Goal: Navigation & Orientation: Find specific page/section

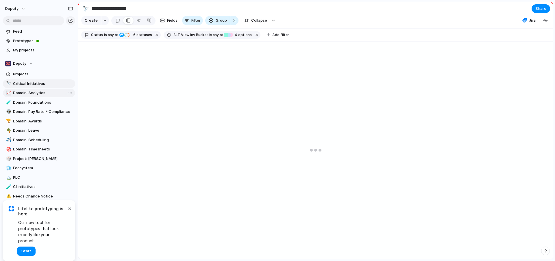
click at [46, 91] on span "Domain: Analytics" at bounding box center [43, 93] width 60 height 6
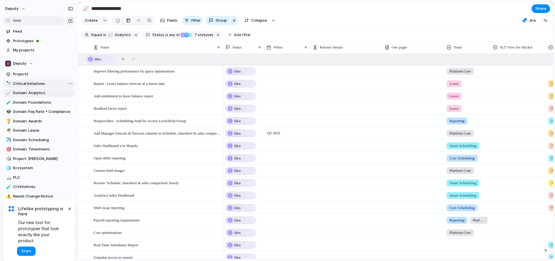
click at [35, 84] on span "Critical Initiatives" at bounding box center [43, 84] width 60 height 6
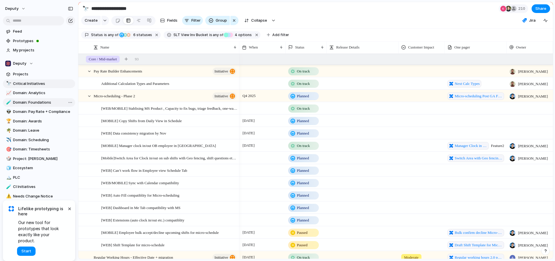
click at [27, 104] on span "Domain: Foundations" at bounding box center [43, 103] width 60 height 6
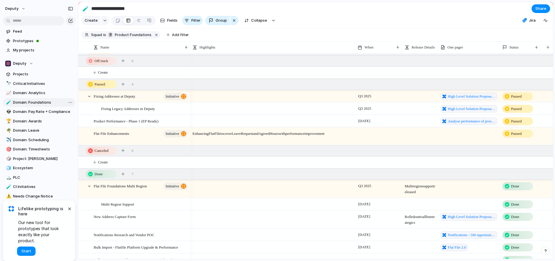
scroll to position [434, 0]
click at [34, 116] on link "👽 Domain: Pay Rate + Compliance" at bounding box center [39, 112] width 72 height 9
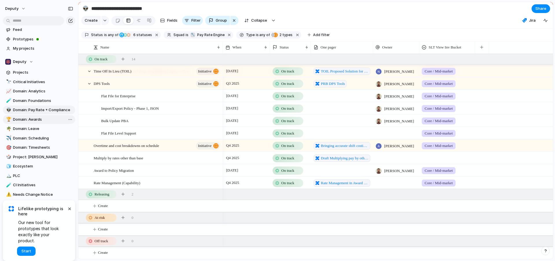
click at [45, 120] on span "Domain: Awards" at bounding box center [43, 120] width 60 height 6
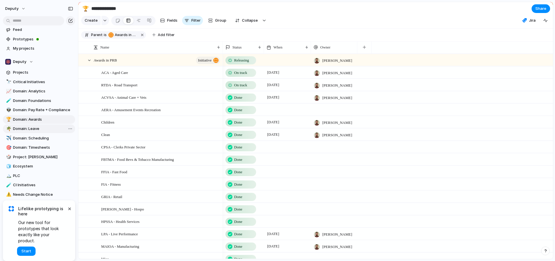
click at [25, 126] on span "Domain: Leave" at bounding box center [43, 129] width 60 height 6
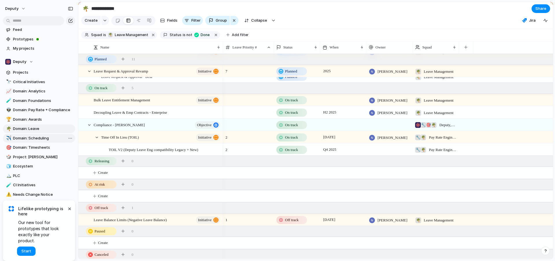
click at [36, 134] on link "✈️ Domain: Scheduling" at bounding box center [39, 138] width 72 height 9
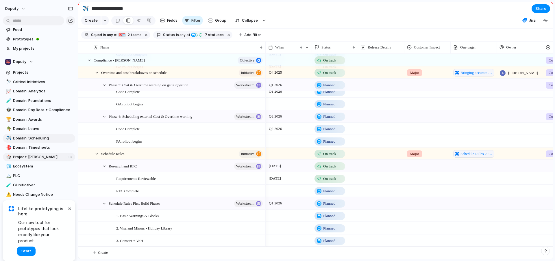
click at [41, 153] on link "🎲 Project: [PERSON_NAME]" at bounding box center [39, 157] width 72 height 9
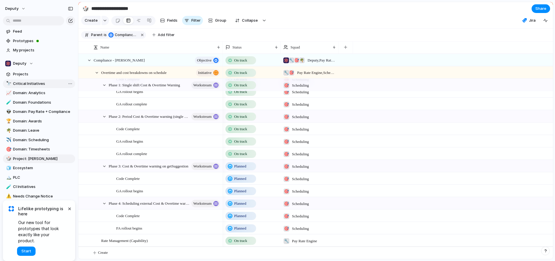
click at [40, 85] on span "Critical Initiatives" at bounding box center [43, 84] width 60 height 6
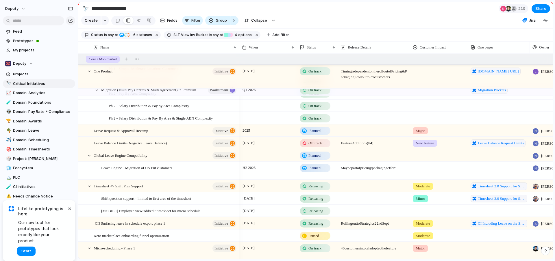
scroll to position [342, 0]
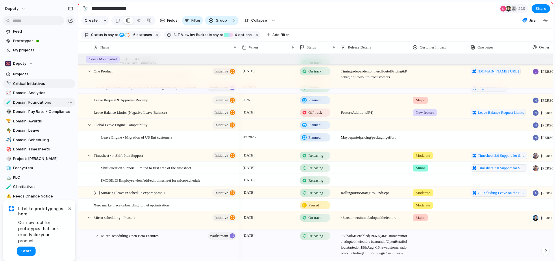
click at [36, 103] on span "Domain: Foundations" at bounding box center [43, 103] width 60 height 6
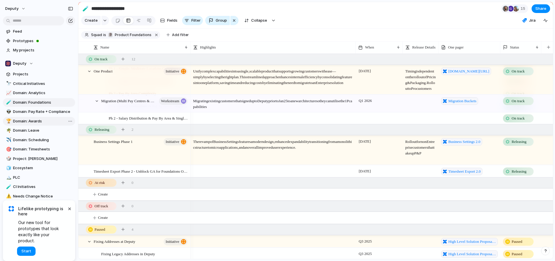
scroll to position [294, 0]
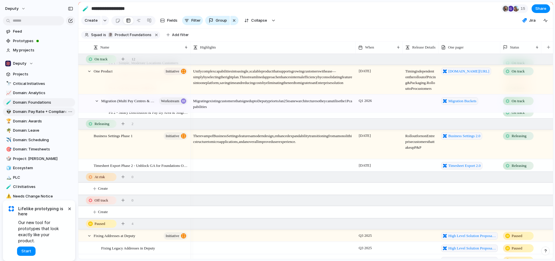
click at [49, 113] on span "Domain: Pay Rate + Compliance" at bounding box center [43, 112] width 60 height 6
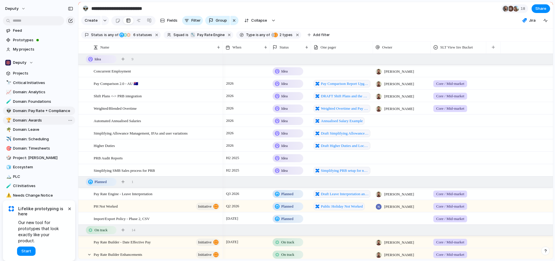
click at [56, 121] on span "Domain: Awards" at bounding box center [43, 121] width 60 height 6
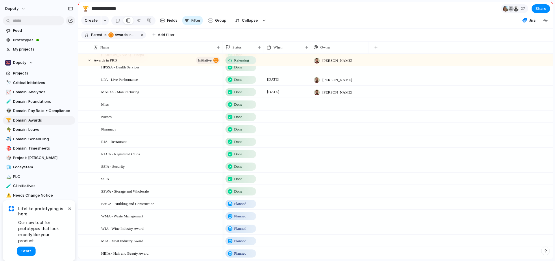
scroll to position [180, 0]
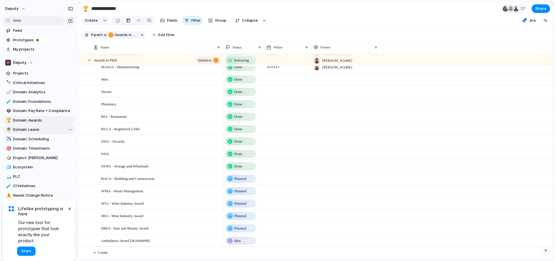
click at [26, 129] on span "Domain: Leave" at bounding box center [43, 130] width 60 height 6
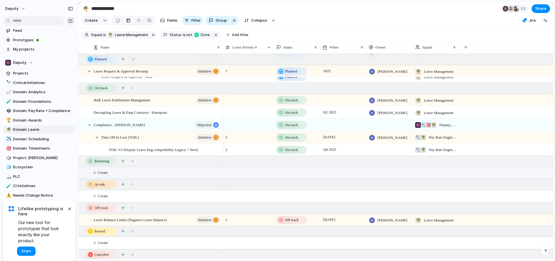
scroll to position [243, 0]
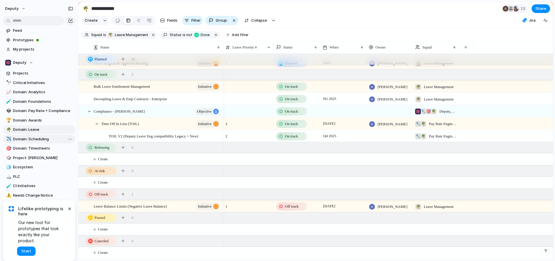
click at [41, 138] on span "Domain: Scheduling" at bounding box center [43, 139] width 60 height 6
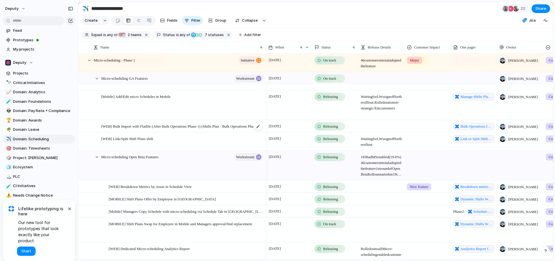
scroll to position [174, 0]
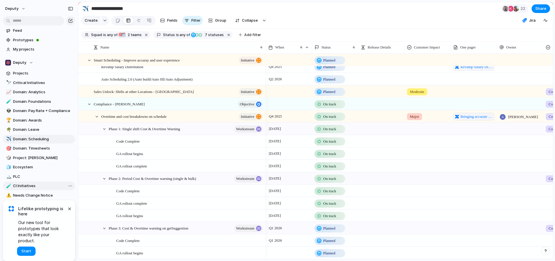
click at [27, 188] on span "CI Initiatives" at bounding box center [43, 186] width 60 height 6
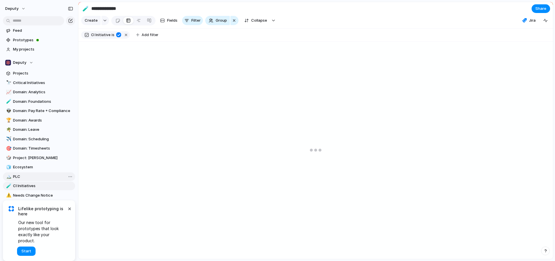
click at [23, 177] on span "PLC" at bounding box center [43, 177] width 60 height 6
type input "***"
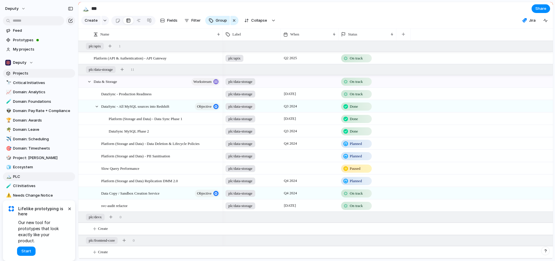
click at [26, 76] on link "Projects" at bounding box center [39, 73] width 72 height 9
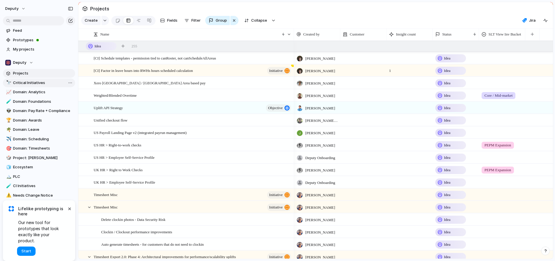
click at [30, 80] on link "🔭 Critical Initiatives" at bounding box center [39, 83] width 72 height 9
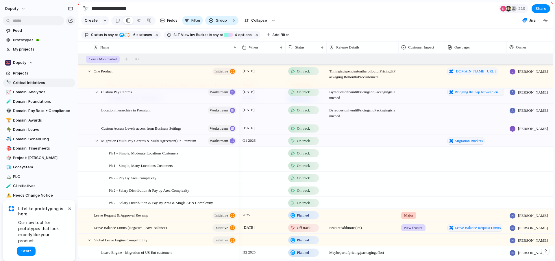
scroll to position [227, 0]
click at [35, 90] on span "Domain: Analytics" at bounding box center [43, 92] width 60 height 6
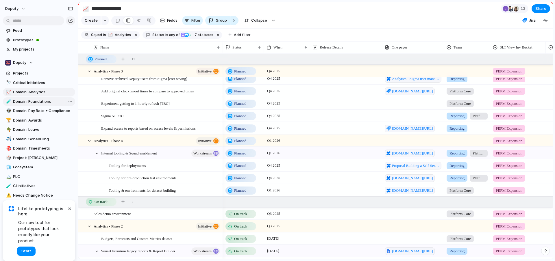
click at [32, 101] on span "Domain: Foundations" at bounding box center [43, 102] width 60 height 6
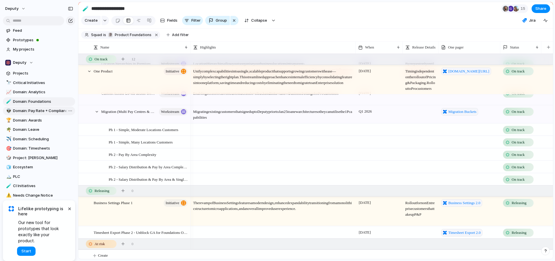
click at [35, 110] on span "Domain: Pay Rate + Compliance" at bounding box center [43, 111] width 60 height 6
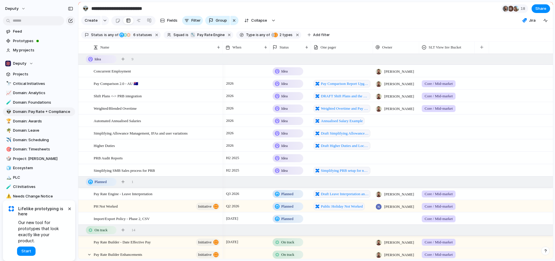
scroll to position [185, 0]
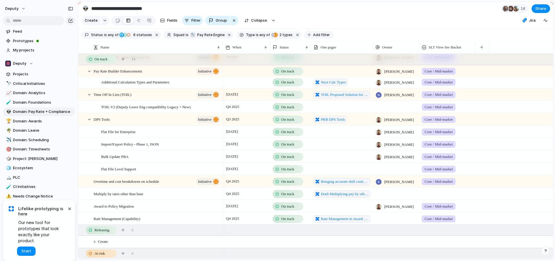
click at [315, 32] on span "Add filter" at bounding box center [321, 34] width 17 height 5
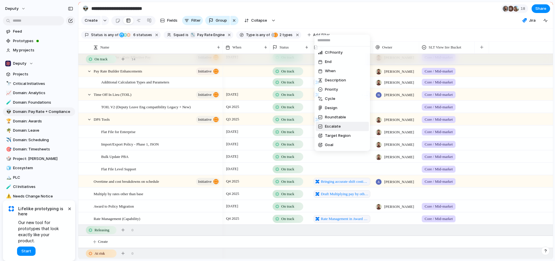
click at [187, 56] on div "CI Priority End When Description Priority Cycle Design Roundtable Escalate Targ…" at bounding box center [277, 130] width 555 height 261
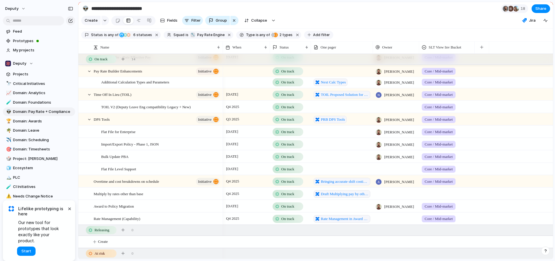
click at [318, 35] on span "Add filter" at bounding box center [321, 34] width 17 height 5
click at [357, 33] on div "CI Priority End When Description Priority Cycle Design Roundtable Escalate Targ…" at bounding box center [277, 130] width 555 height 261
click at [278, 48] on div "Status" at bounding box center [288, 48] width 30 height 6
click at [294, 59] on span "Modify" at bounding box center [288, 60] width 12 height 6
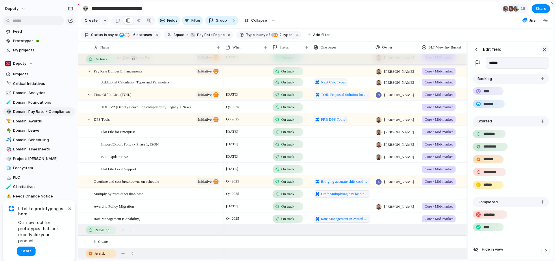
click at [545, 50] on div "button" at bounding box center [544, 49] width 6 height 6
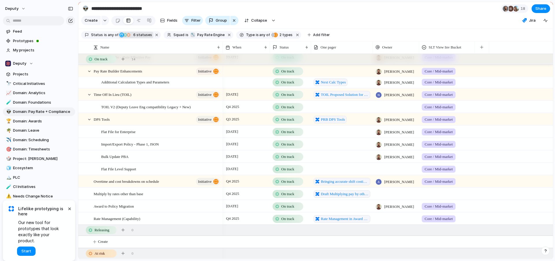
click at [140, 34] on span "6 statuses" at bounding box center [142, 34] width 21 height 5
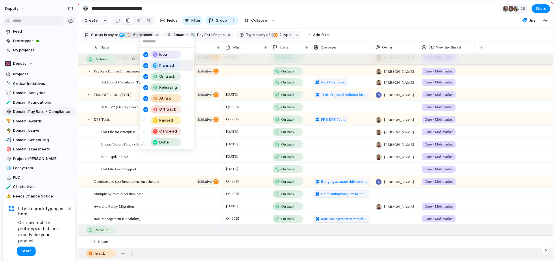
click at [146, 65] on div at bounding box center [145, 65] width 5 height 5
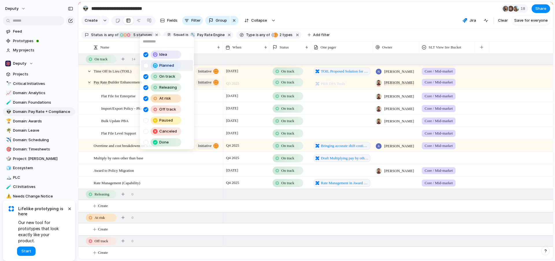
scroll to position [173, 0]
click at [146, 58] on div "Idea" at bounding box center [163, 55] width 40 height 8
click at [145, 64] on div at bounding box center [145, 65] width 5 height 5
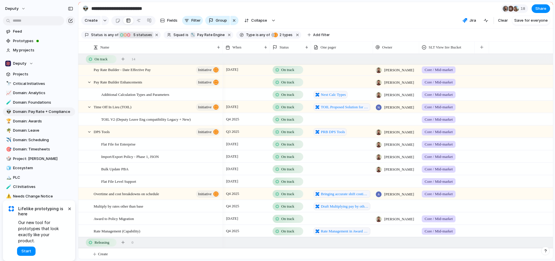
click at [506, 105] on div "Idea Planned On track Releasing At risk Off track Paused Canceled Done" at bounding box center [277, 130] width 555 height 261
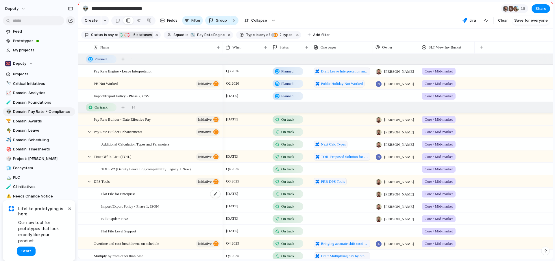
scroll to position [0, 0]
click at [32, 101] on span "Domain: Foundations" at bounding box center [43, 103] width 60 height 6
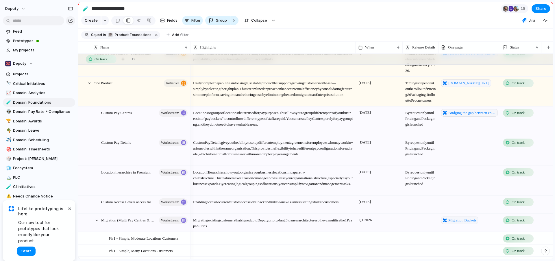
scroll to position [214, 0]
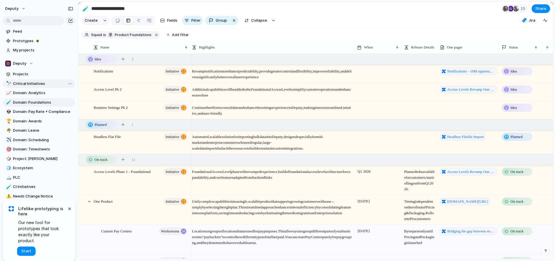
click at [30, 84] on span "Critical Initiatives" at bounding box center [43, 84] width 60 height 6
type input "**********"
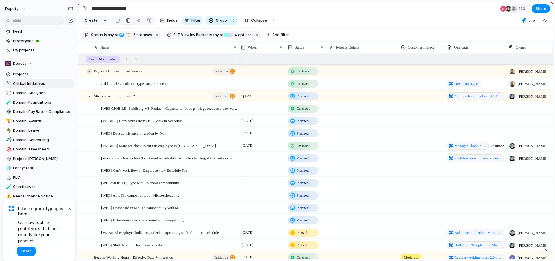
click at [89, 71] on div at bounding box center [89, 71] width 5 height 5
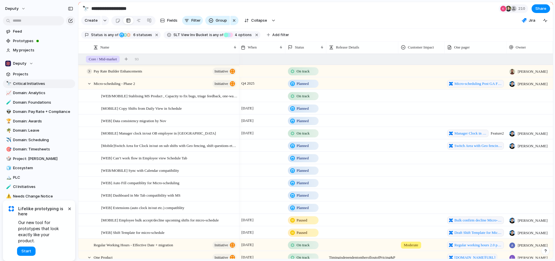
click at [89, 71] on div at bounding box center [89, 71] width 5 height 5
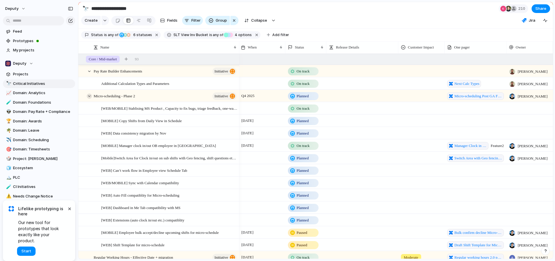
click at [88, 95] on div at bounding box center [89, 96] width 5 height 5
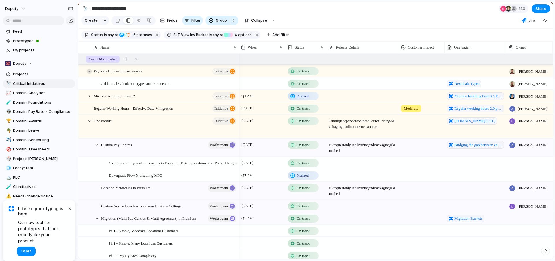
click at [87, 71] on div at bounding box center [89, 71] width 5 height 5
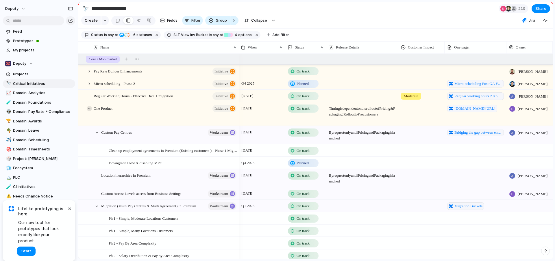
click at [90, 110] on div at bounding box center [89, 108] width 5 height 5
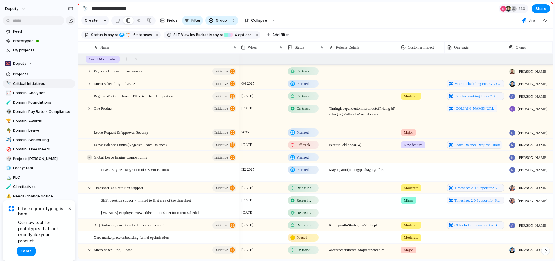
click at [91, 156] on div at bounding box center [89, 157] width 5 height 5
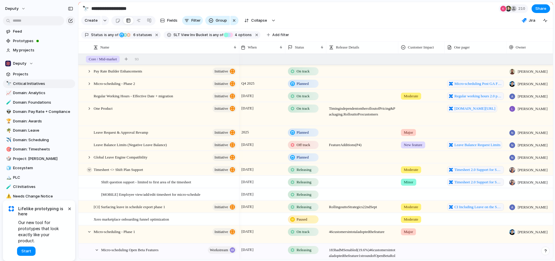
click at [89, 169] on div at bounding box center [89, 169] width 5 height 5
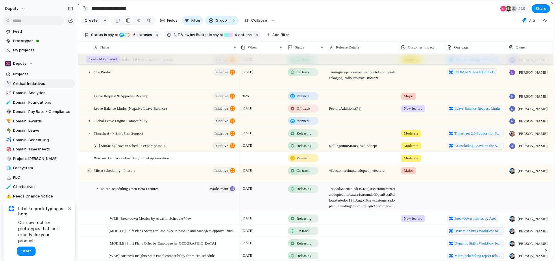
click at [90, 171] on div at bounding box center [89, 170] width 5 height 5
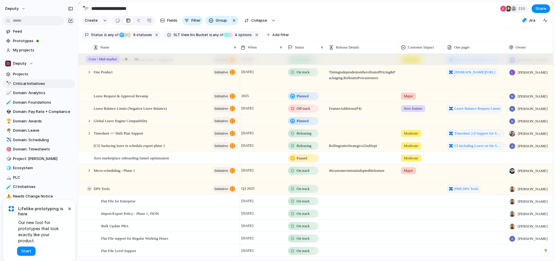
click at [90, 188] on div at bounding box center [89, 188] width 5 height 5
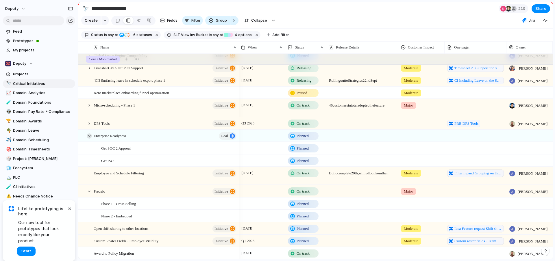
click at [90, 135] on div at bounding box center [89, 136] width 5 height 5
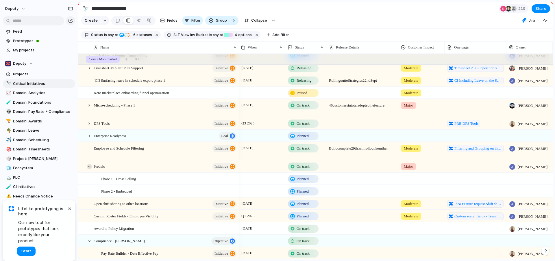
click at [90, 164] on div at bounding box center [89, 166] width 5 height 5
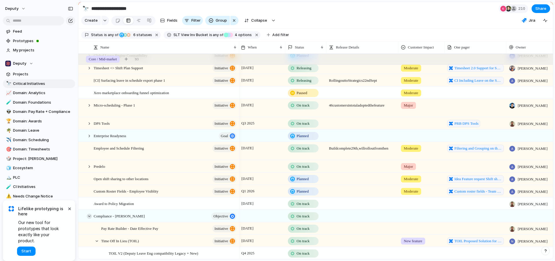
click at [89, 218] on div at bounding box center [89, 216] width 5 height 5
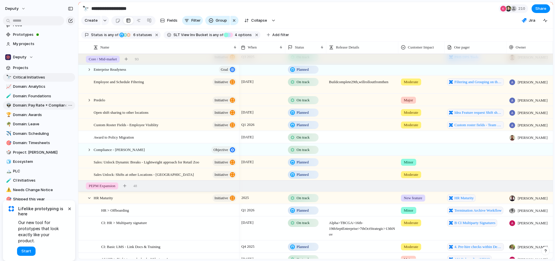
drag, startPoint x: 90, startPoint y: 197, endPoint x: 27, endPoint y: 106, distance: 111.8
click at [90, 197] on div at bounding box center [89, 198] width 5 height 5
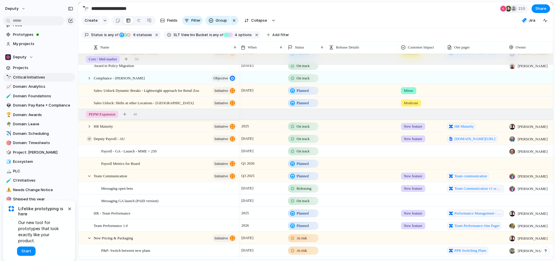
click at [88, 140] on div at bounding box center [89, 138] width 5 height 5
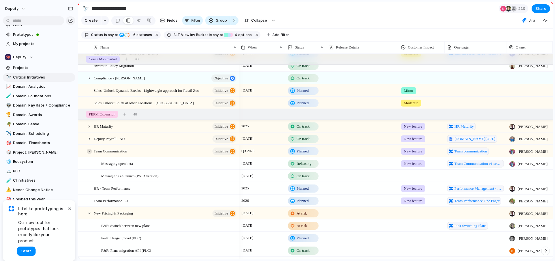
click at [90, 153] on div at bounding box center [89, 151] width 5 height 5
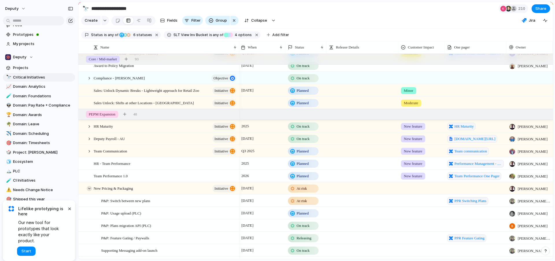
click at [89, 188] on div at bounding box center [89, 188] width 5 height 5
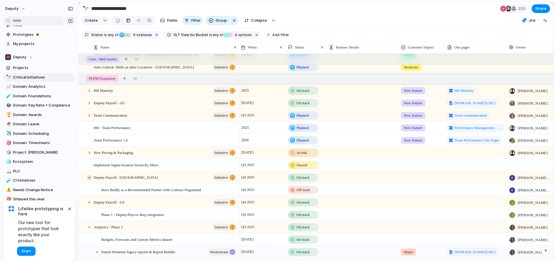
click at [89, 175] on div at bounding box center [89, 177] width 5 height 5
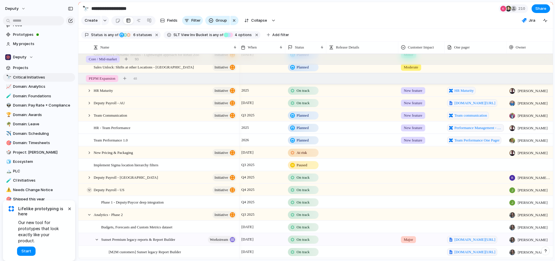
click at [89, 191] on div at bounding box center [89, 190] width 5 height 5
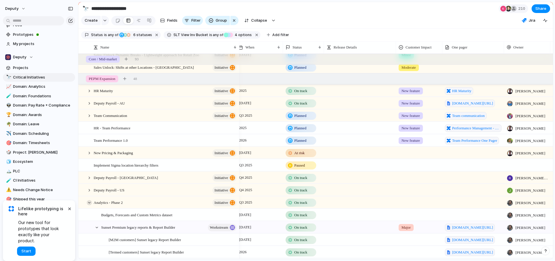
click at [90, 204] on div at bounding box center [89, 202] width 5 height 5
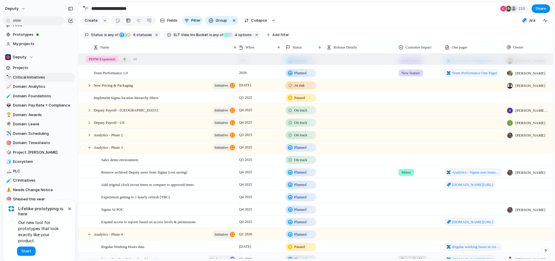
click at [85, 150] on div at bounding box center [84, 150] width 10 height 16
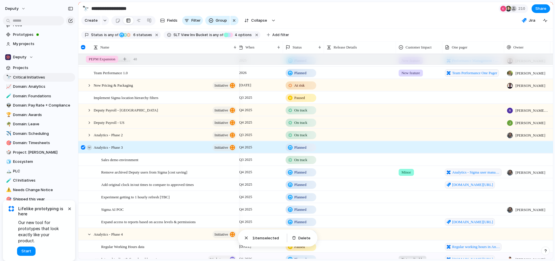
click at [88, 148] on div at bounding box center [89, 147] width 5 height 5
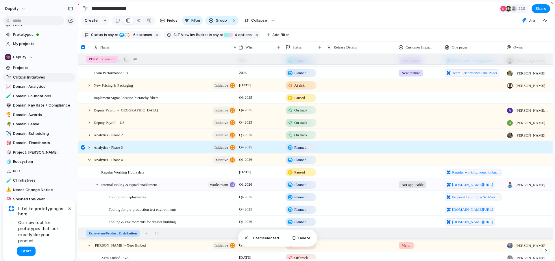
click at [81, 149] on div at bounding box center [83, 147] width 4 height 4
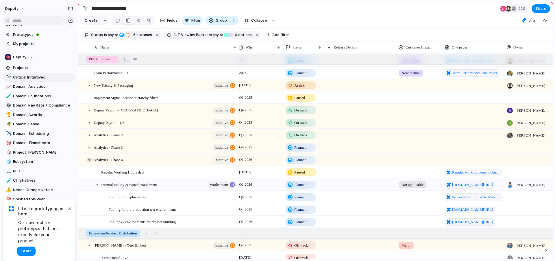
click at [90, 159] on div at bounding box center [89, 160] width 5 height 5
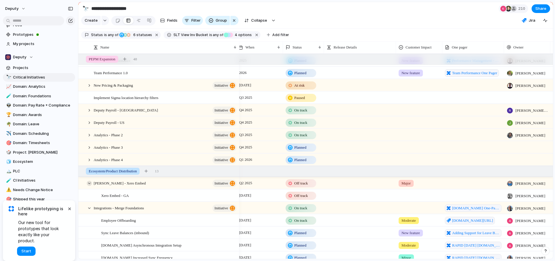
click at [90, 184] on div at bounding box center [89, 183] width 5 height 5
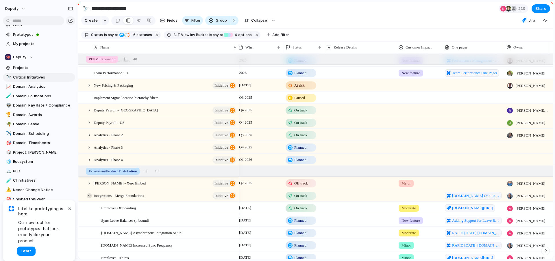
click at [90, 196] on div at bounding box center [89, 195] width 5 height 5
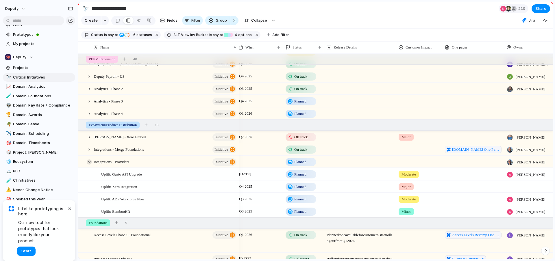
click at [90, 161] on div at bounding box center [89, 162] width 5 height 5
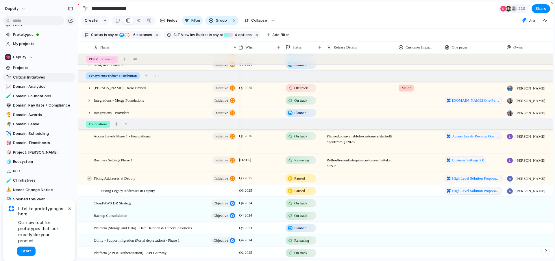
click at [90, 179] on div at bounding box center [89, 178] width 5 height 5
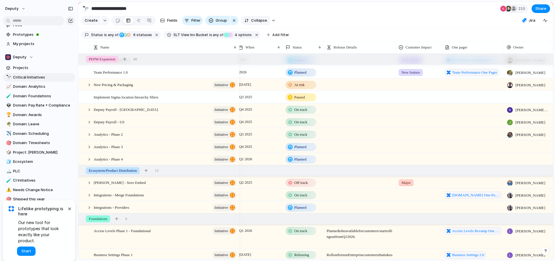
click at [263, 18] on span "Collapse" at bounding box center [259, 21] width 16 height 6
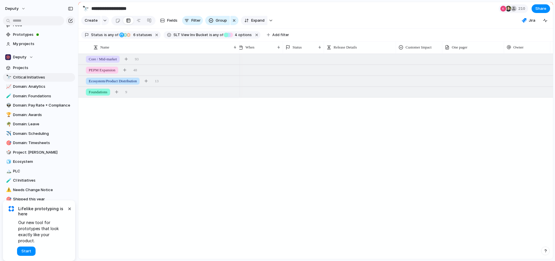
click at [263, 18] on button "Expand" at bounding box center [254, 20] width 27 height 9
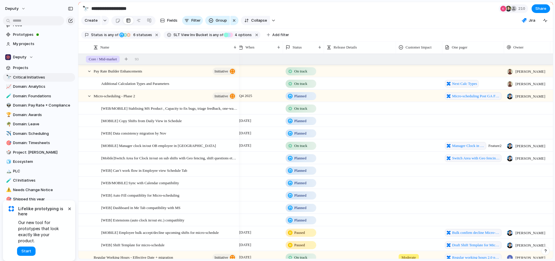
click at [259, 20] on span "Collapse" at bounding box center [259, 21] width 16 height 6
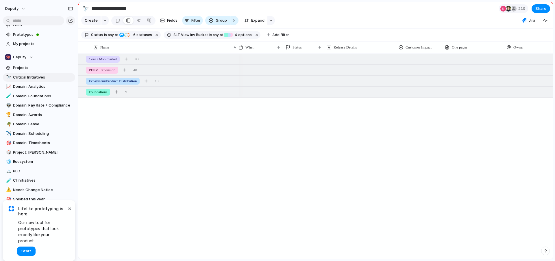
click at [270, 19] on button "button" at bounding box center [271, 20] width 8 height 9
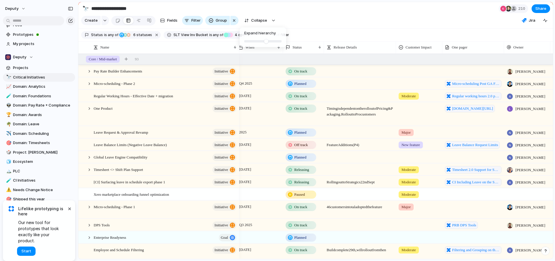
drag, startPoint x: 246, startPoint y: 42, endPoint x: 254, endPoint y: 42, distance: 8.1
type input "*"
click at [254, 42] on input "range" at bounding box center [262, 41] width 37 height 2
click at [194, 114] on div "Expand hierarchy" at bounding box center [277, 130] width 555 height 261
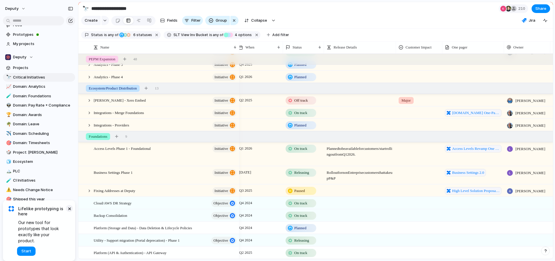
click at [69, 212] on button "×" at bounding box center [69, 208] width 7 height 7
